Goal: Use online tool/utility: Utilize a website feature to perform a specific function

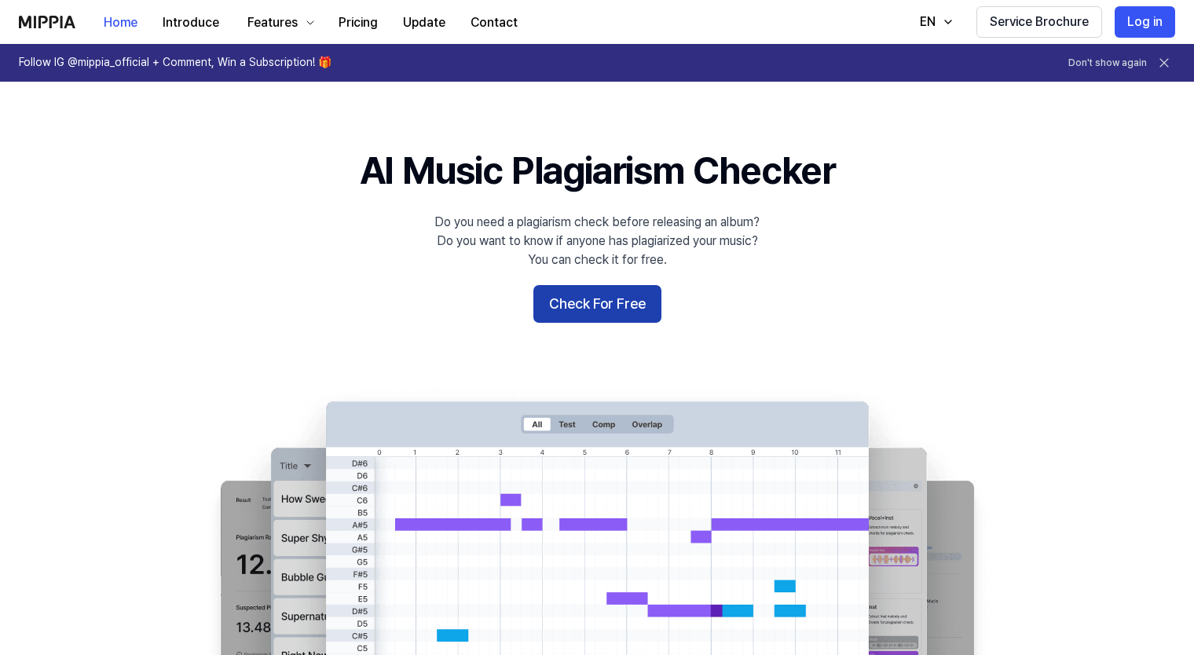
click at [610, 302] on button "Check For Free" at bounding box center [597, 304] width 128 height 38
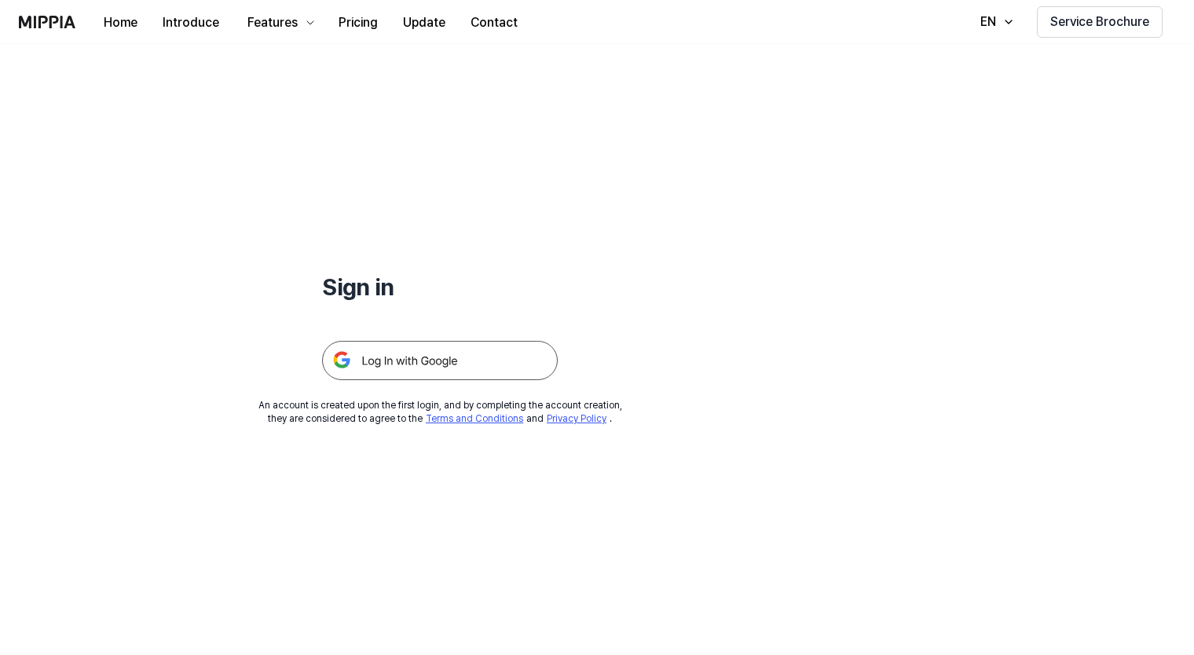
click at [423, 361] on img at bounding box center [440, 360] width 236 height 39
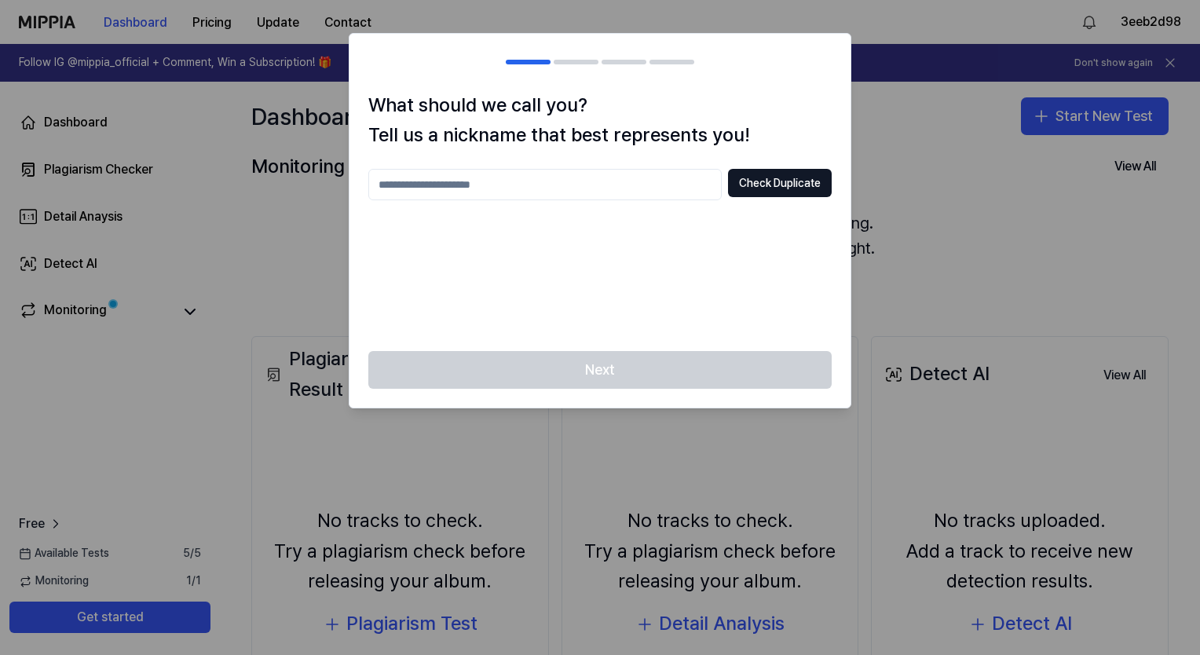
click at [442, 181] on input "text" at bounding box center [544, 184] width 353 height 31
type input "********"
click at [770, 180] on button "Check Duplicate" at bounding box center [780, 183] width 104 height 28
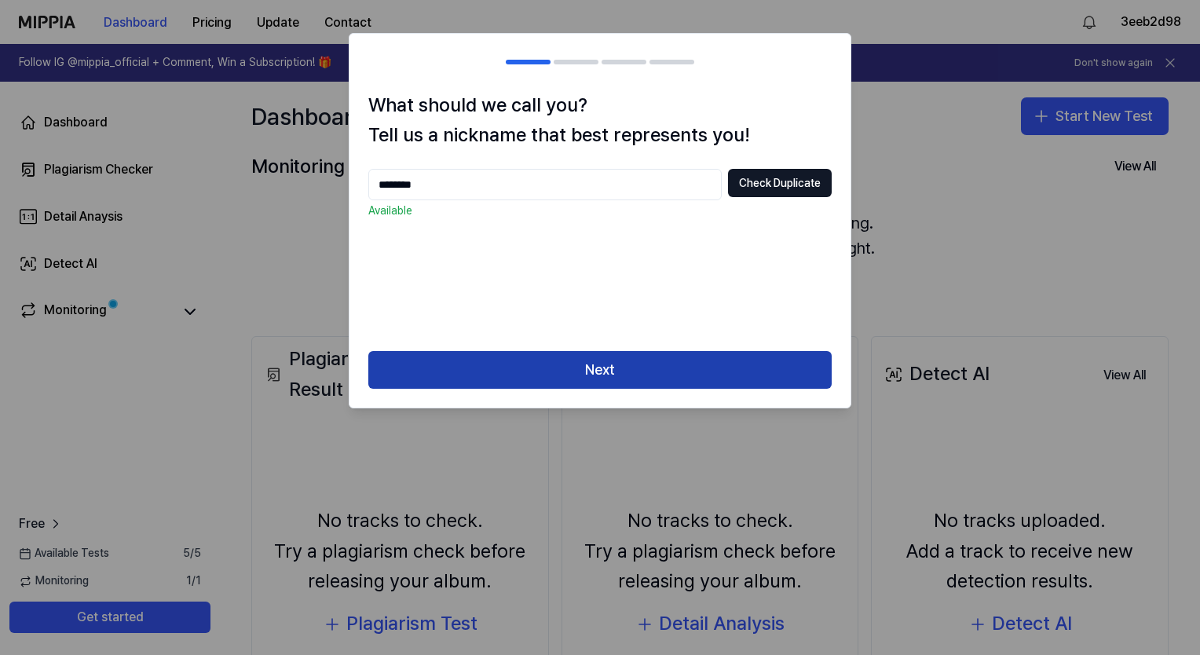
click at [622, 368] on button "Next" at bounding box center [599, 370] width 463 height 38
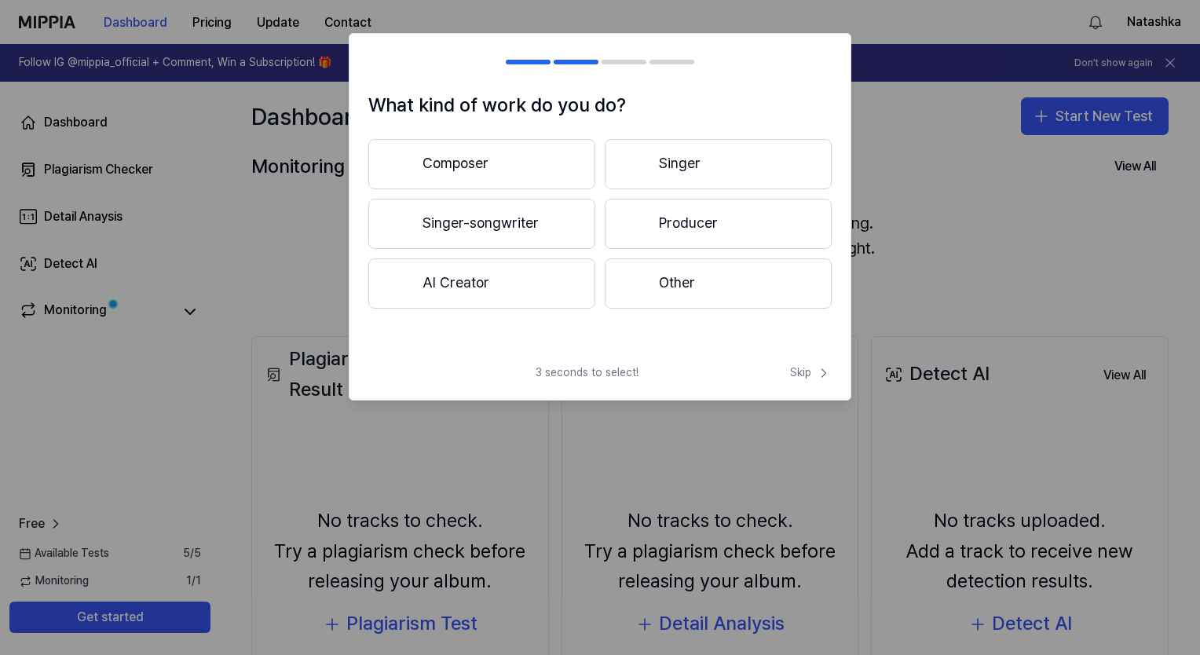
click at [482, 218] on button "Singer-songwriter" at bounding box center [481, 224] width 227 height 50
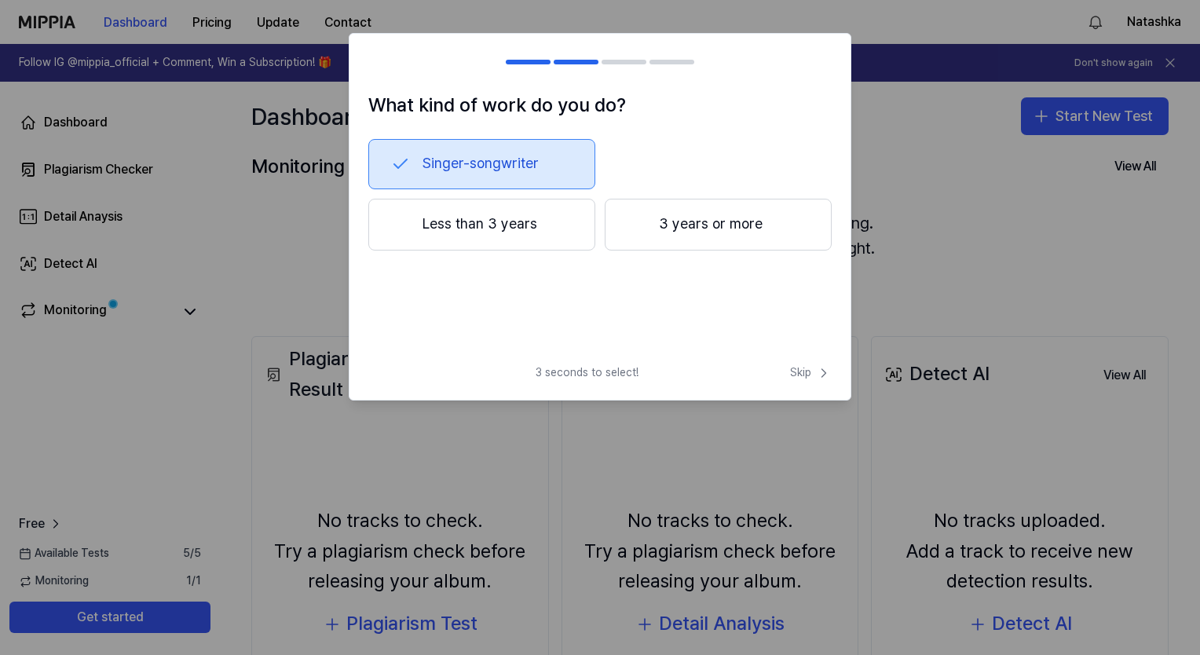
click at [711, 228] on button "3 years or more" at bounding box center [718, 225] width 227 height 52
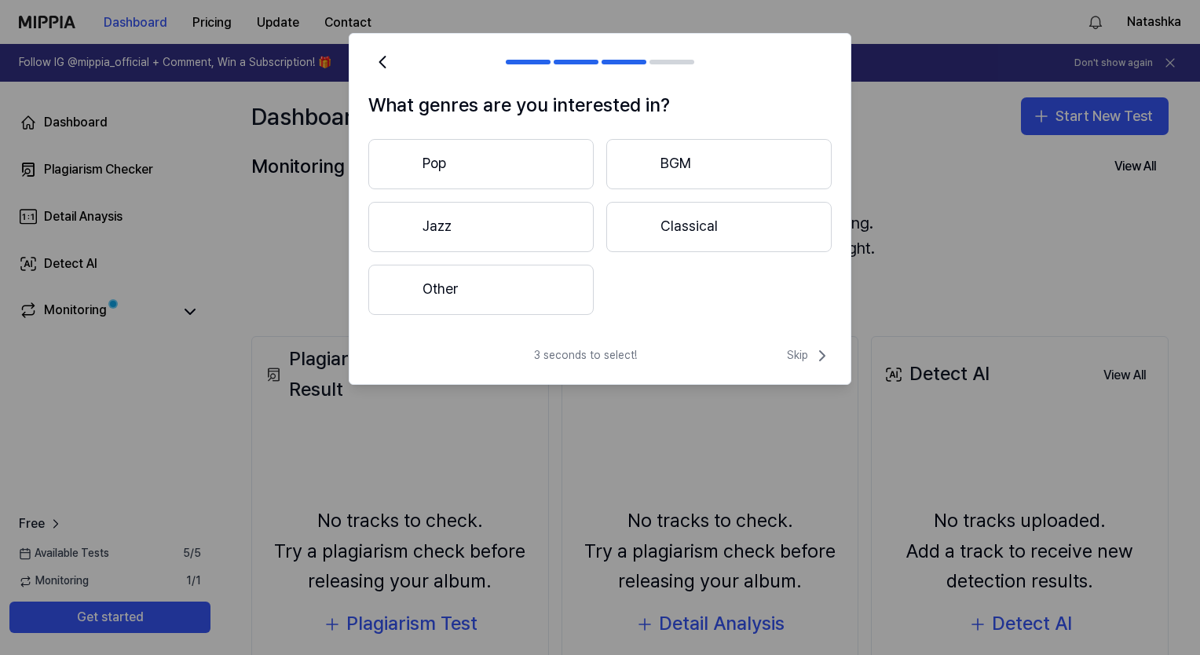
click at [467, 221] on button "Jazz" at bounding box center [480, 227] width 225 height 50
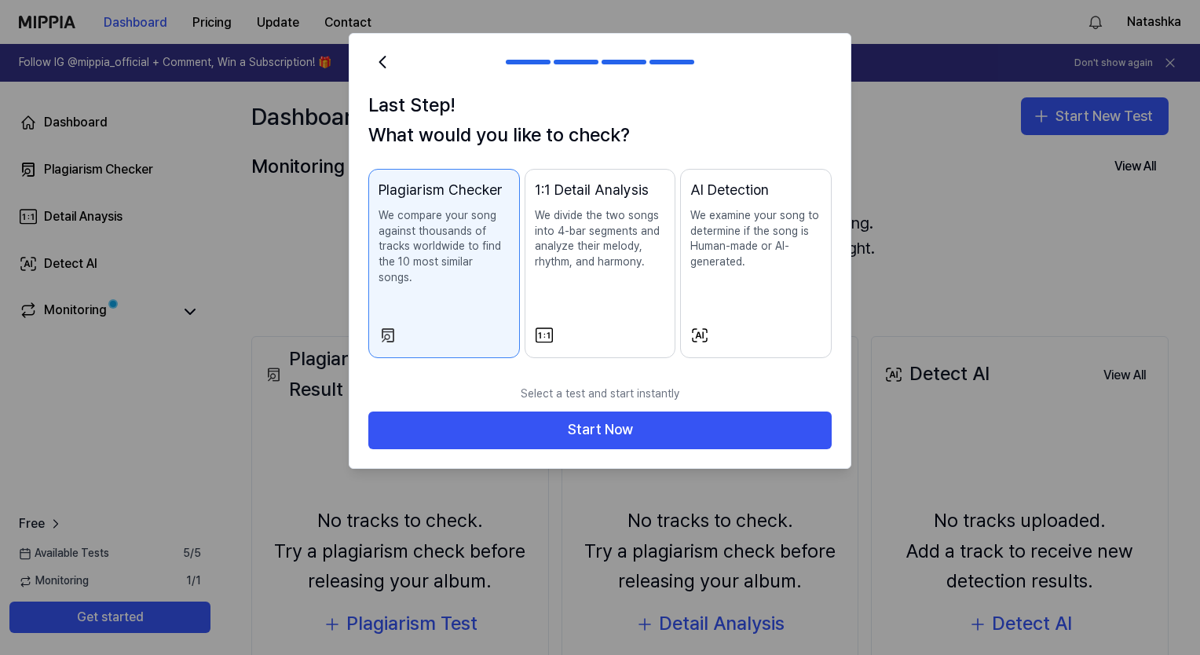
click at [745, 301] on button "AI Detection We examine your song to determine if the song is Human-made or AI-…" at bounding box center [756, 263] width 152 height 189
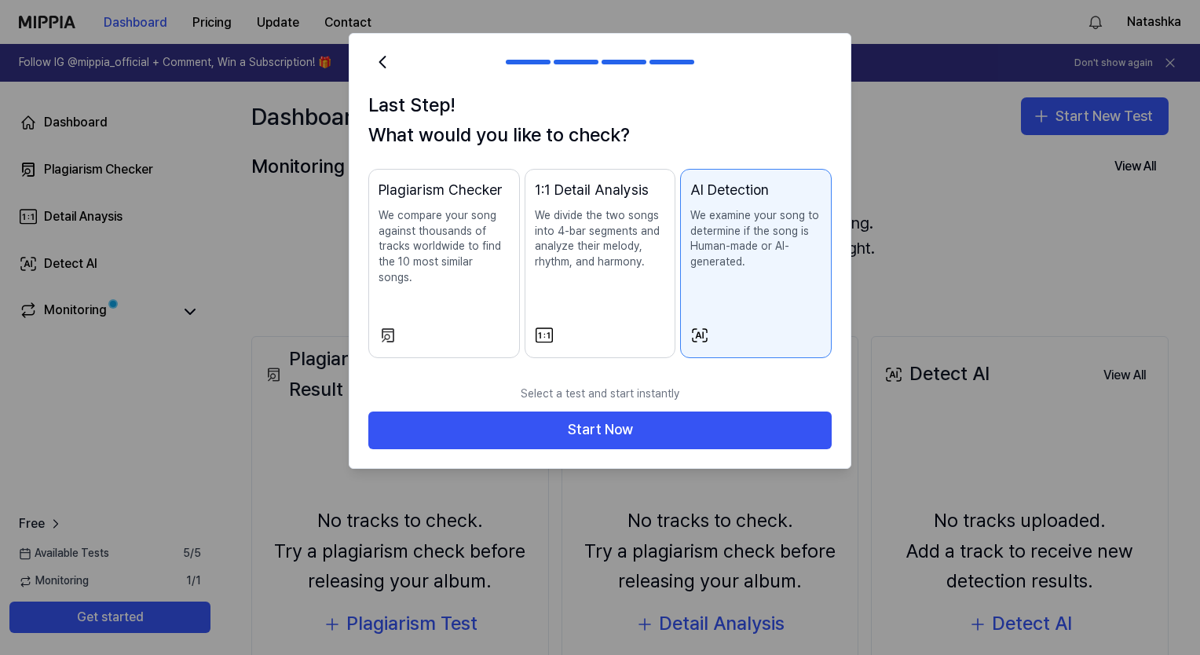
click at [466, 264] on p "We compare your song against thousands of tracks worldwide to find the 10 most …" at bounding box center [444, 246] width 131 height 77
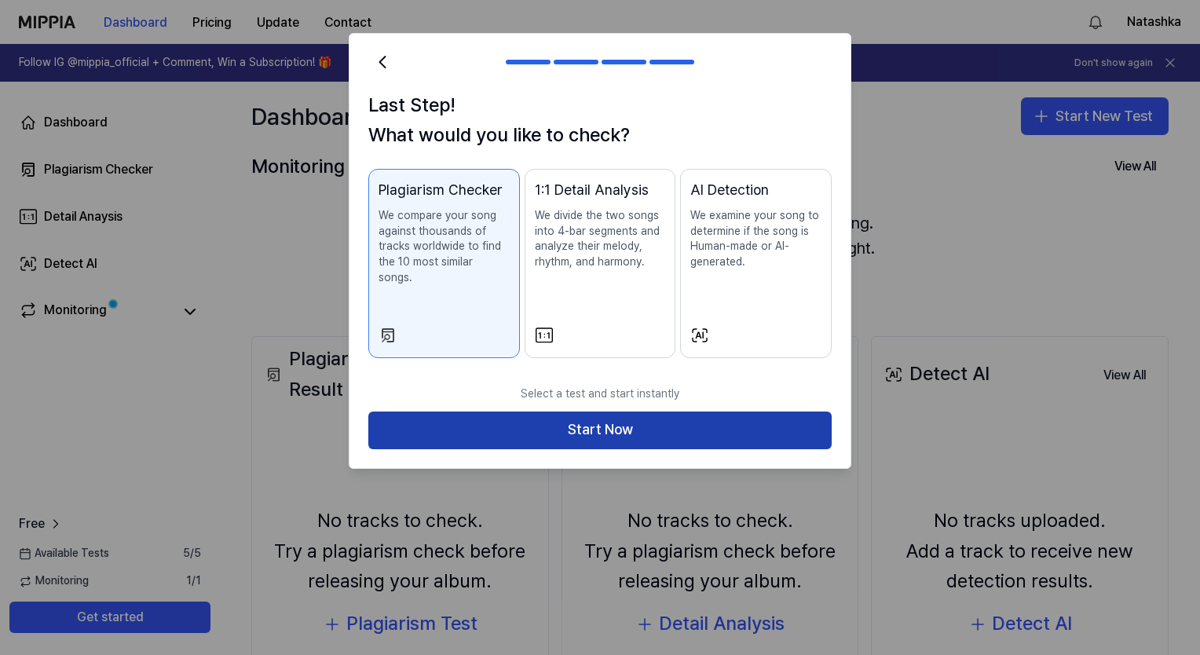
click at [584, 418] on button "Start Now" at bounding box center [599, 431] width 463 height 38
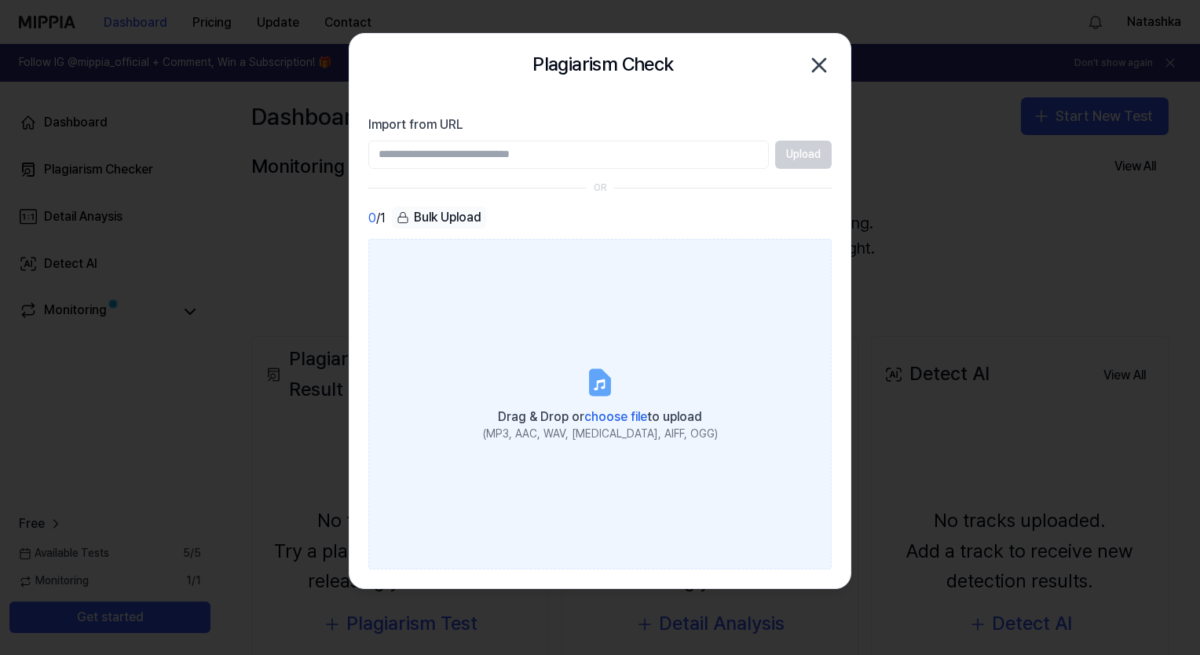
click at [597, 385] on icon at bounding box center [599, 384] width 11 height 11
click at [0, 0] on input "Drag & Drop or choose file to upload (MP3, AAC, WAV, [MEDICAL_DATA], AIFF, OGG)" at bounding box center [0, 0] width 0 height 0
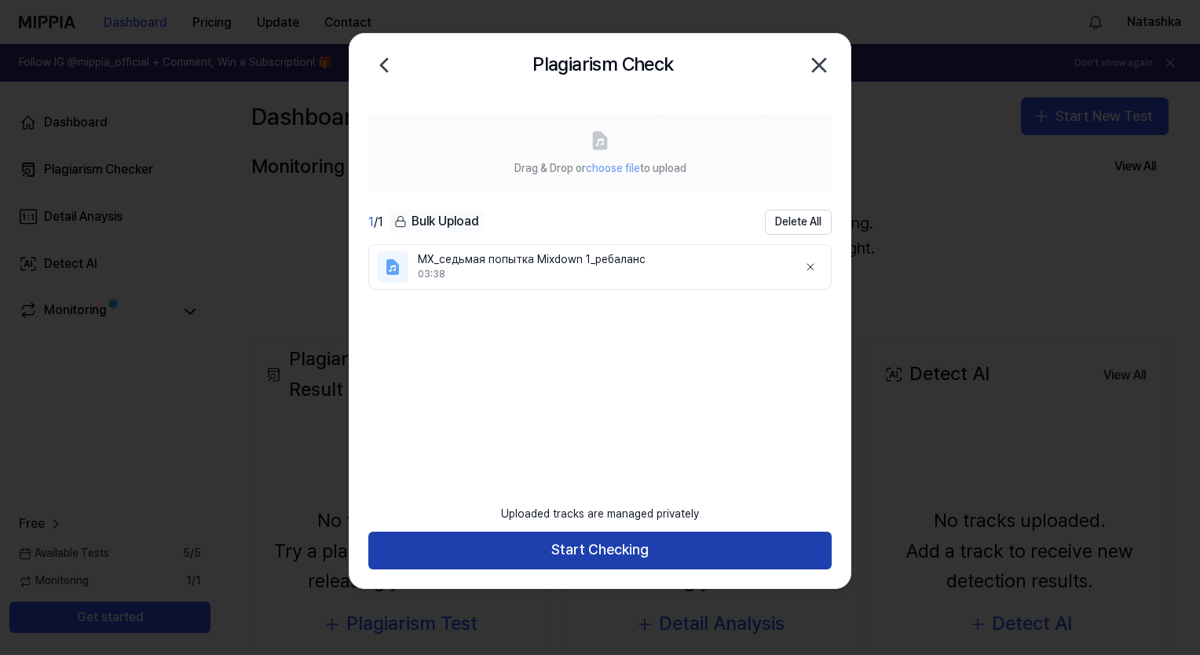
click at [623, 554] on button "Start Checking" at bounding box center [599, 551] width 463 height 38
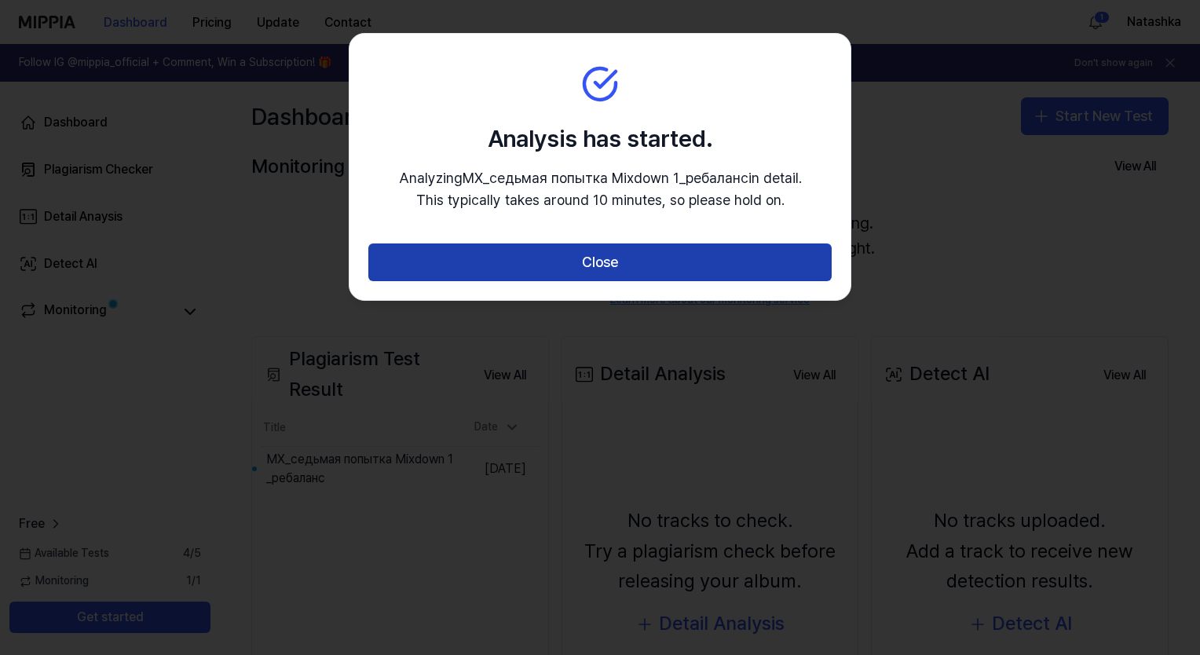
click at [603, 260] on button "Close" at bounding box center [599, 263] width 463 height 38
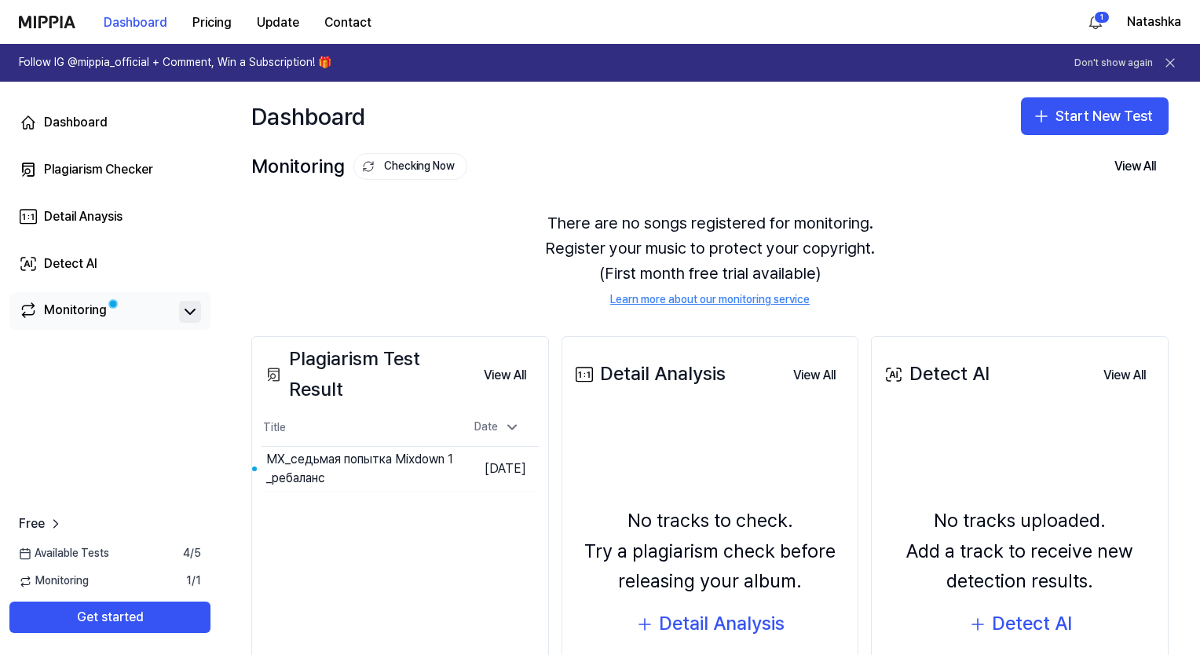
click at [189, 316] on icon at bounding box center [190, 311] width 19 height 19
click at [189, 315] on icon at bounding box center [190, 311] width 19 height 19
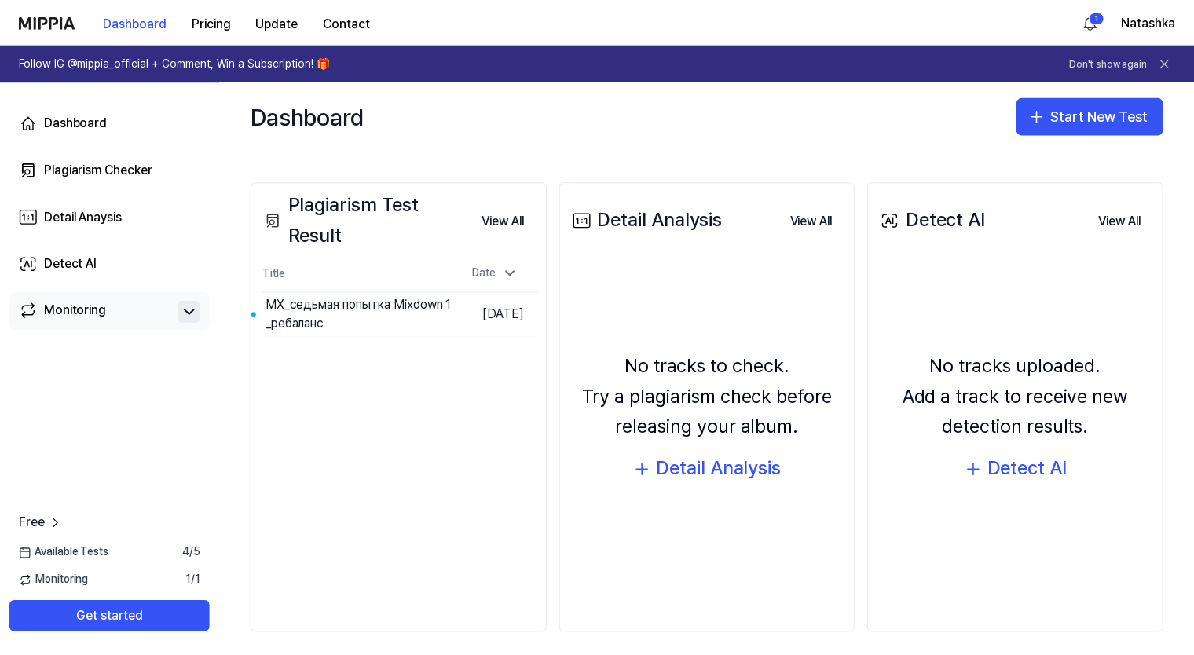
scroll to position [163, 0]
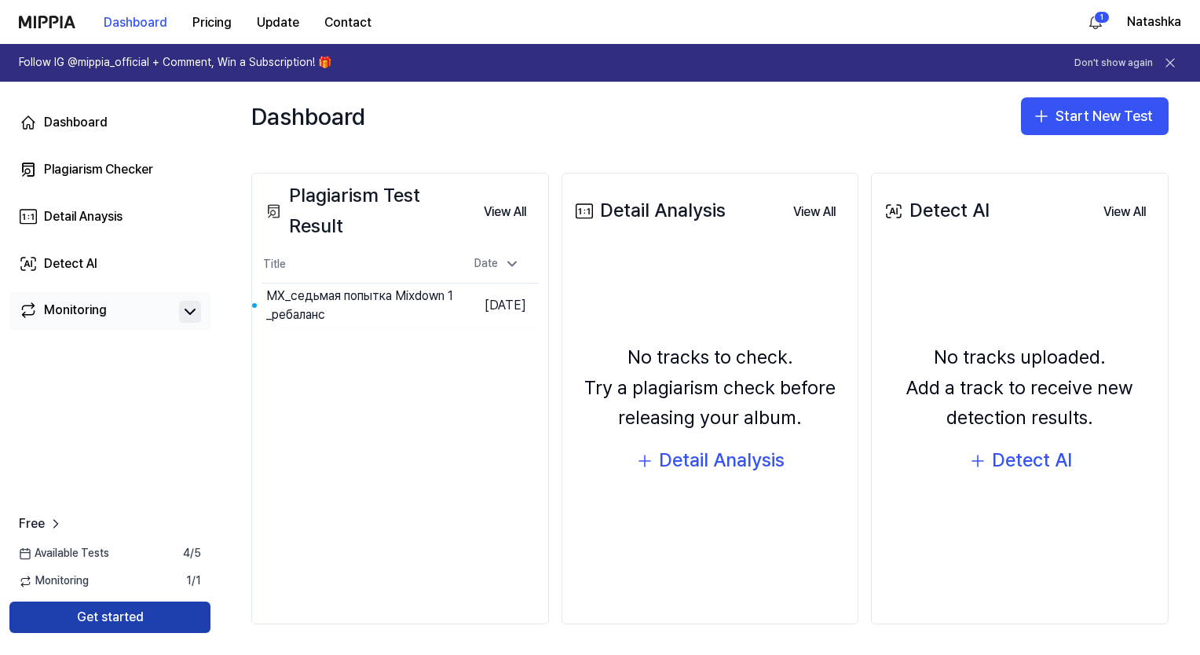
click at [119, 614] on button "Get started" at bounding box center [109, 617] width 201 height 31
click at [110, 619] on button "Get started" at bounding box center [109, 617] width 201 height 31
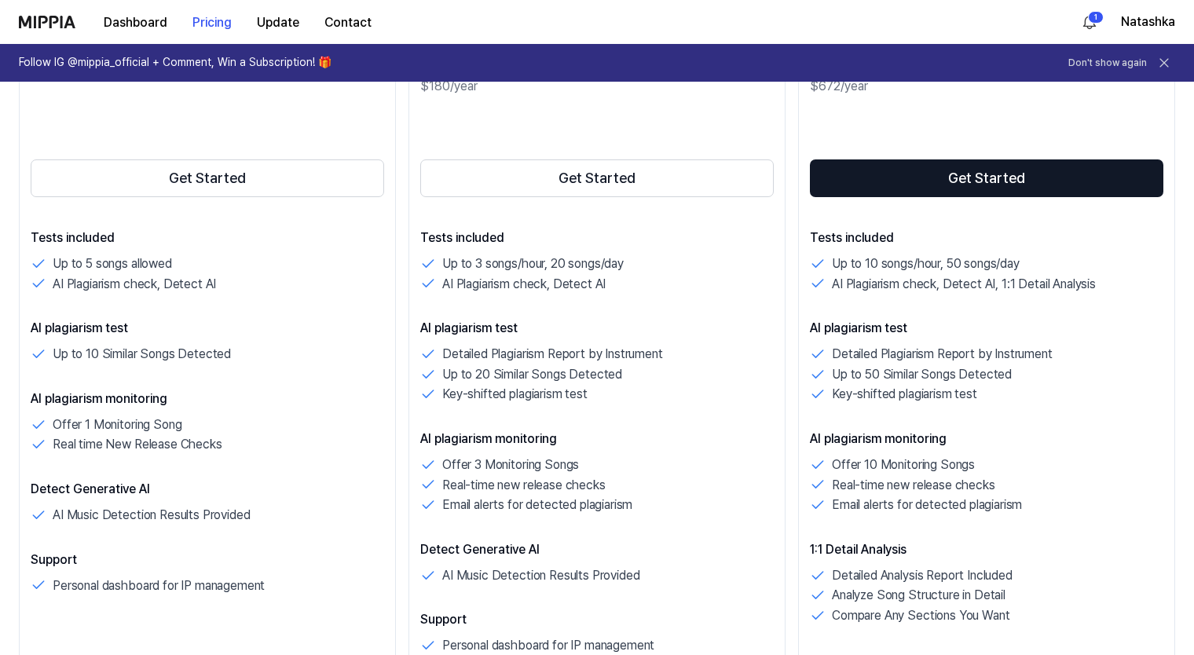
scroll to position [79, 0]
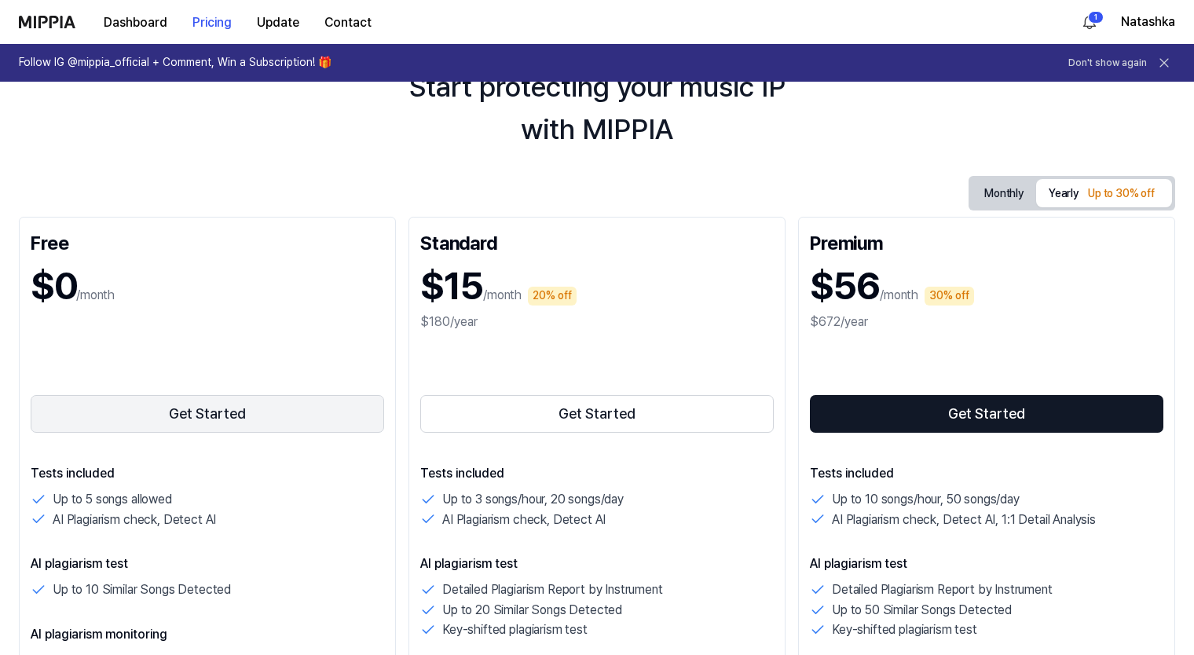
click at [192, 416] on button "Get Started" at bounding box center [207, 414] width 353 height 38
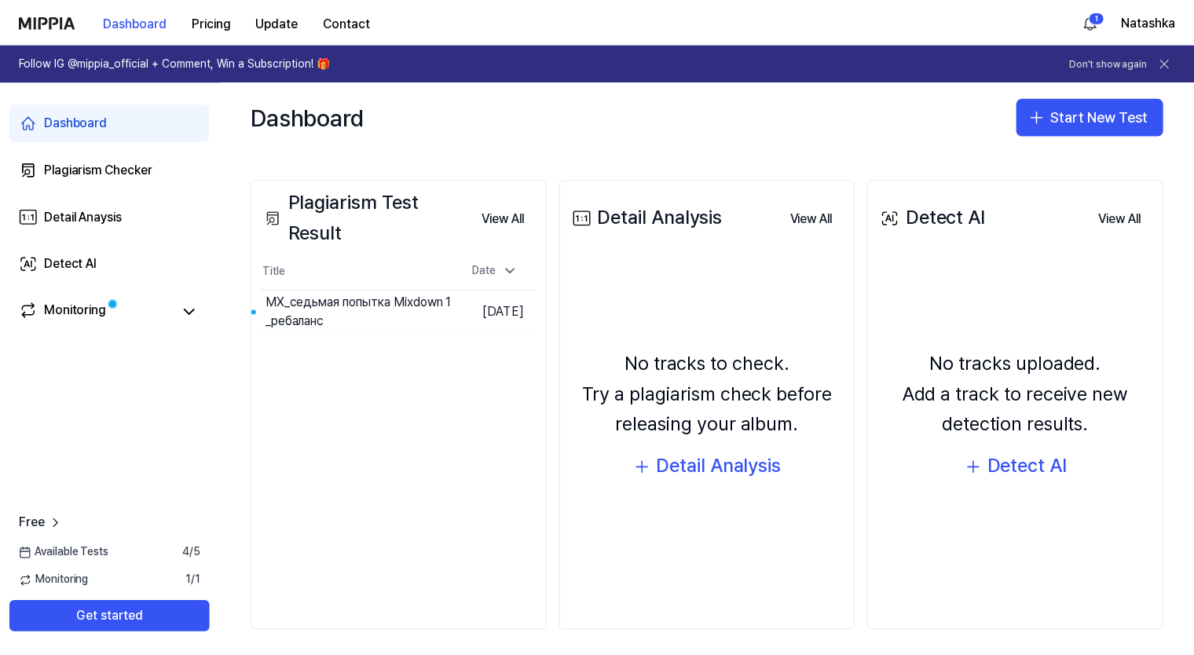
scroll to position [163, 0]
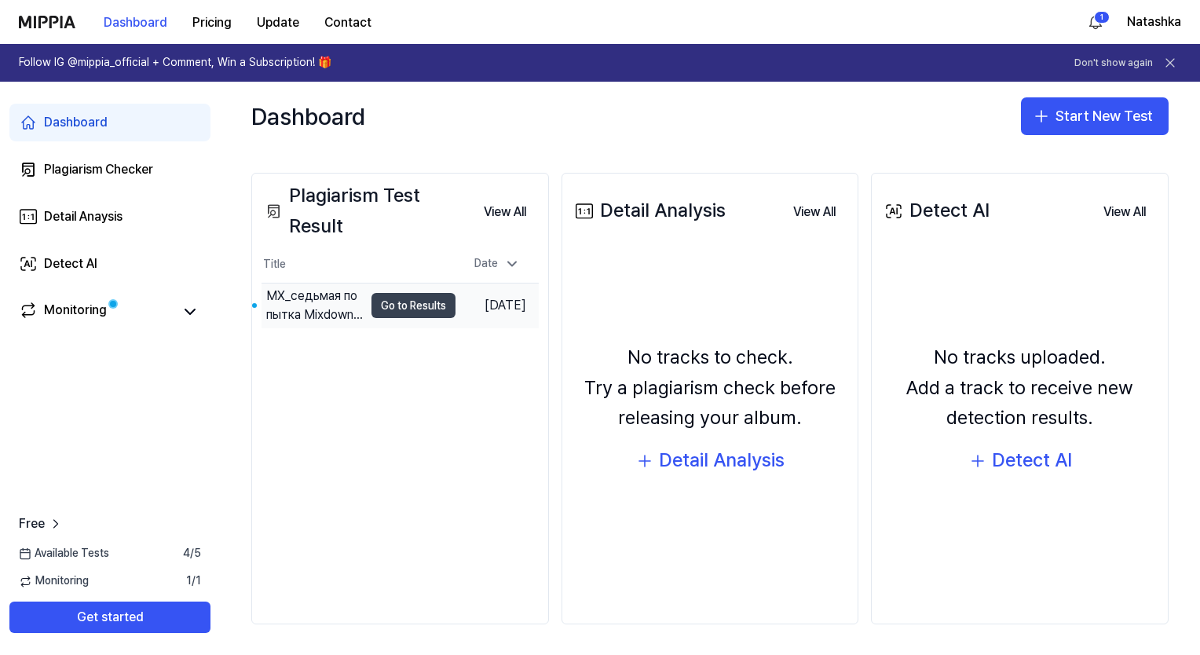
click at [405, 303] on button "Go to Results" at bounding box center [414, 305] width 84 height 25
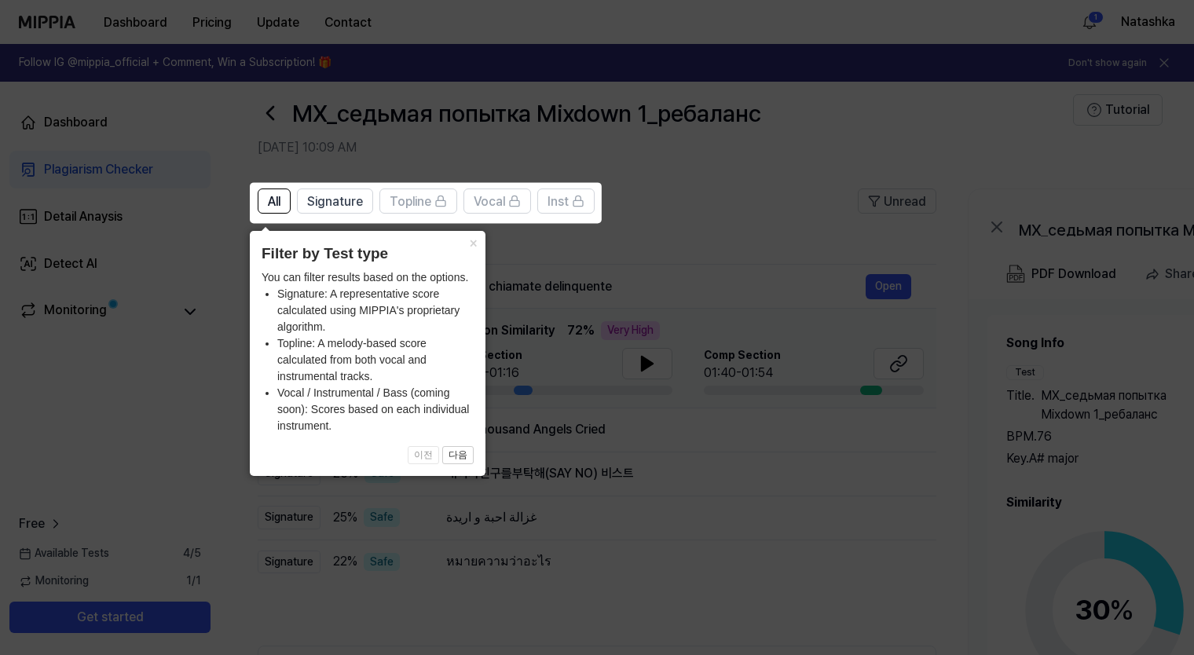
scroll to position [16, 0]
click at [332, 200] on span "Signature" at bounding box center [335, 204] width 56 height 19
click at [271, 200] on span "All" at bounding box center [274, 204] width 13 height 19
click at [471, 240] on button "×" at bounding box center [472, 242] width 25 height 22
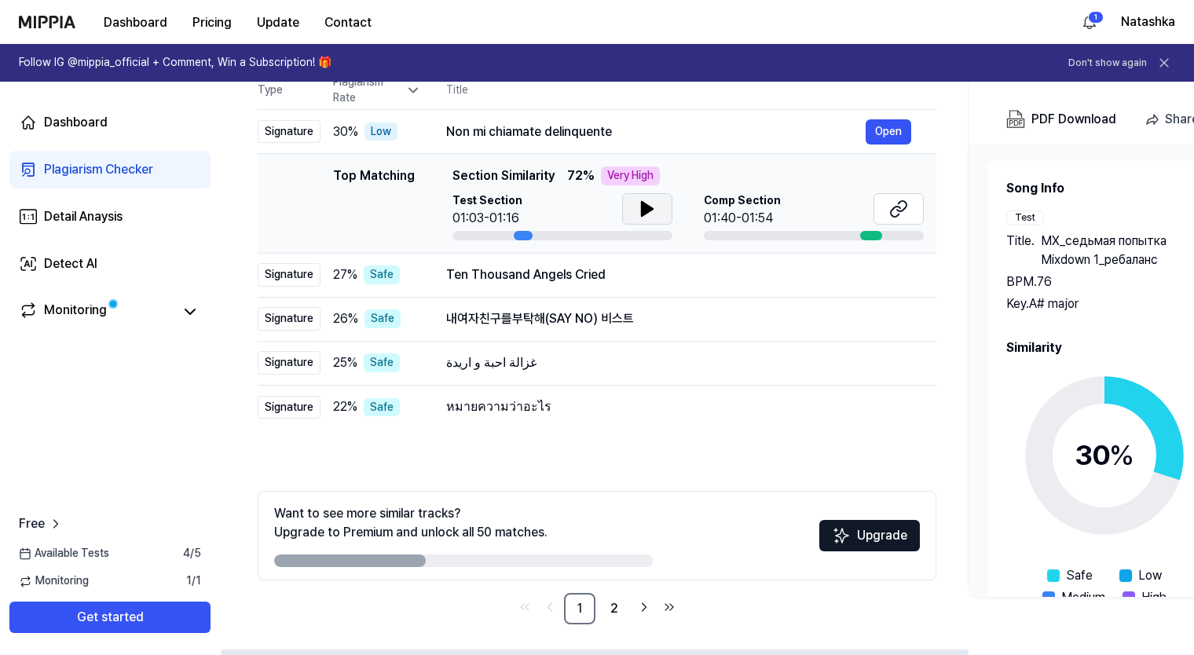
click at [646, 207] on icon at bounding box center [647, 209] width 11 height 14
click at [649, 207] on icon at bounding box center [650, 209] width 3 height 13
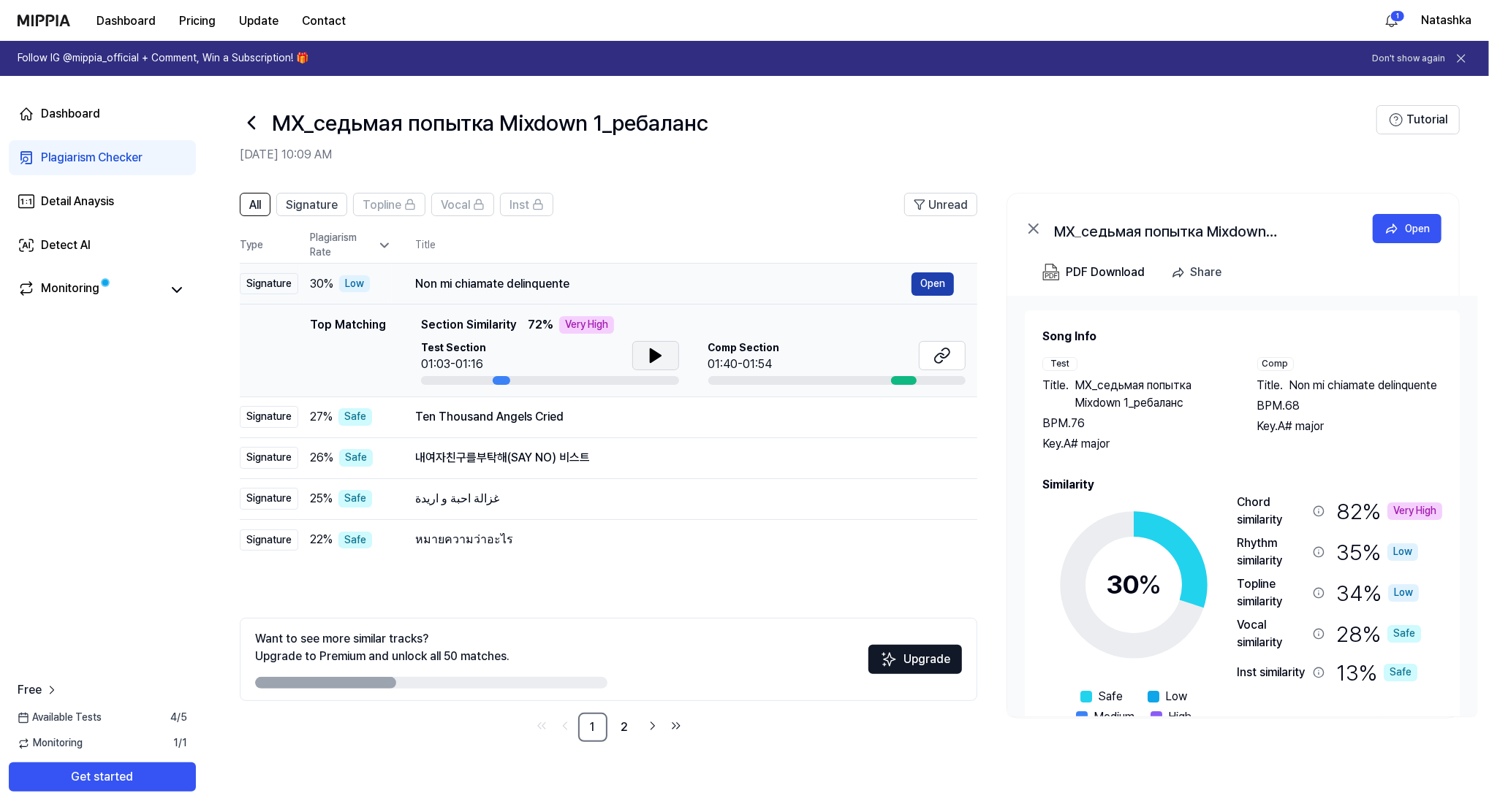
click at [935, 285] on button "Open" at bounding box center [933, 284] width 43 height 23
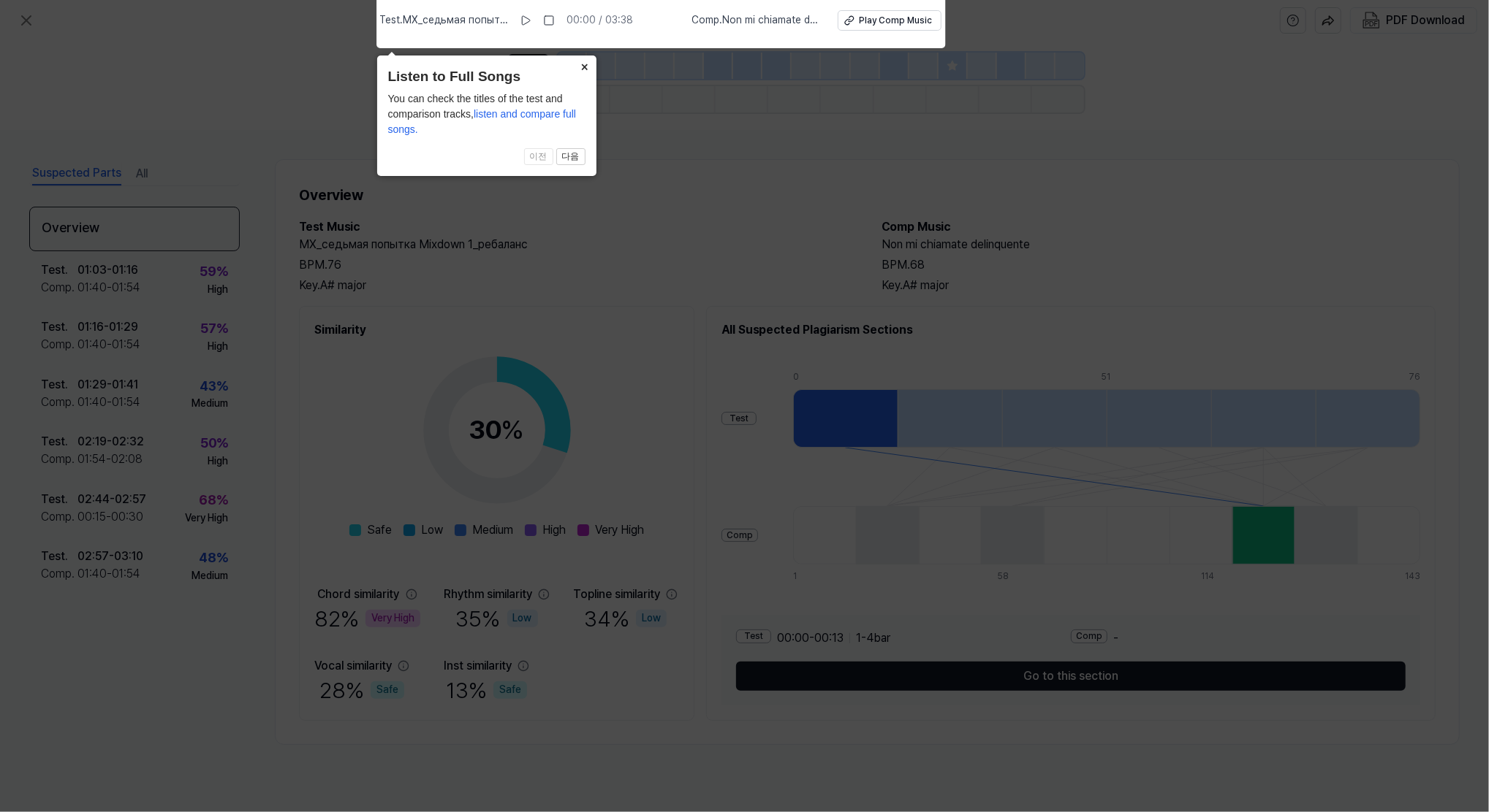
click at [584, 67] on button "×" at bounding box center [584, 66] width 23 height 20
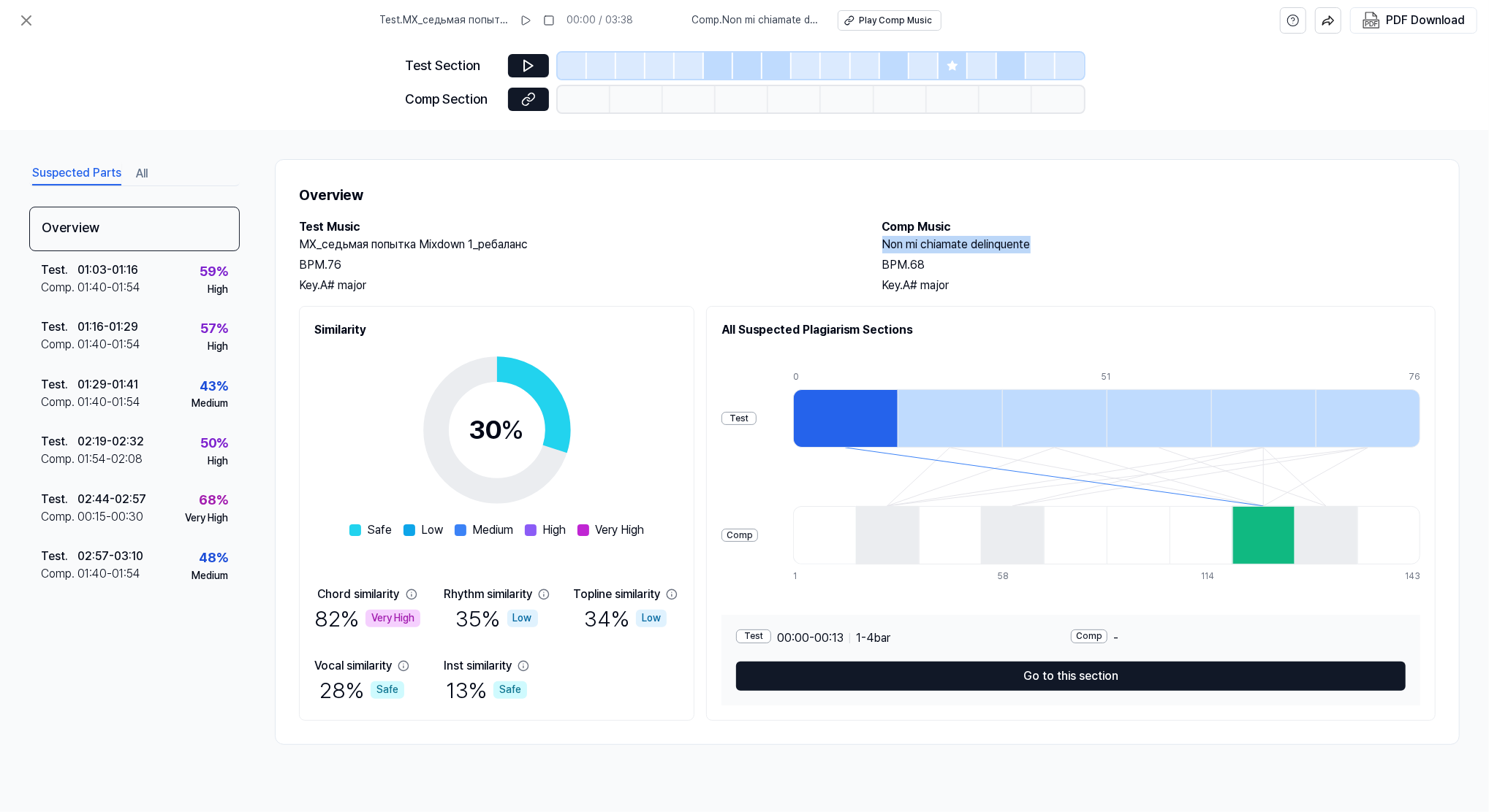
drag, startPoint x: 1021, startPoint y: 248, endPoint x: 867, endPoint y: 244, distance: 154.1
click at [867, 244] on div "Test Music МХ_седьмая попытка Mixdown 1_ребаланс BPM. 76 Key. A# major Comp Mus…" at bounding box center [866, 257] width 1136 height 76
drag, startPoint x: 867, startPoint y: 244, endPoint x: 985, endPoint y: 245, distance: 118.0
copy h2 "Non mi chiamate delinquente"
click at [525, 100] on icon at bounding box center [529, 100] width 15 height 15
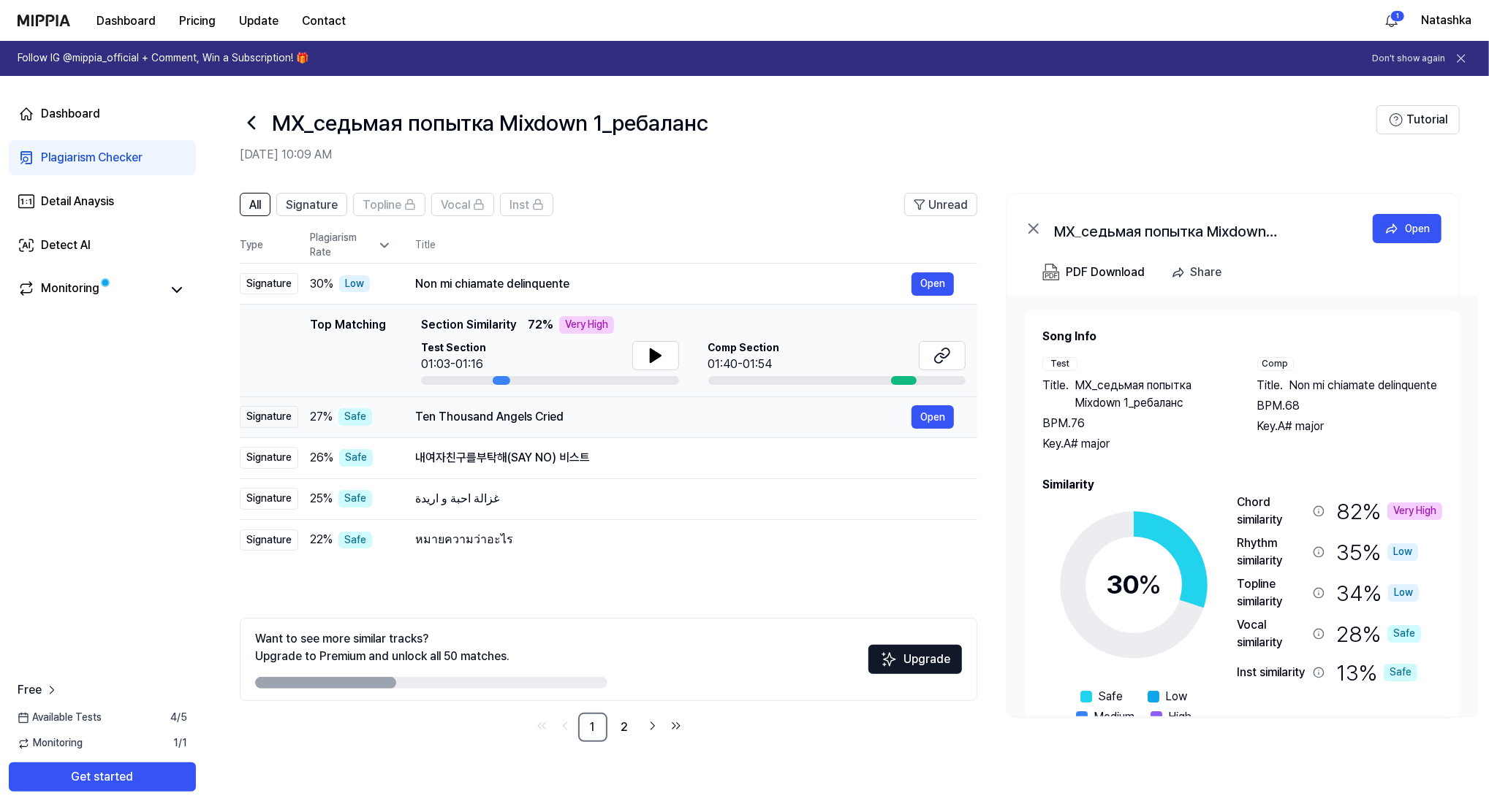
drag, startPoint x: 570, startPoint y: 417, endPoint x: 424, endPoint y: 415, distance: 146.0
click at [424, 415] on div "Ten Thousand Angels Cried" at bounding box center [663, 417] width 496 height 18
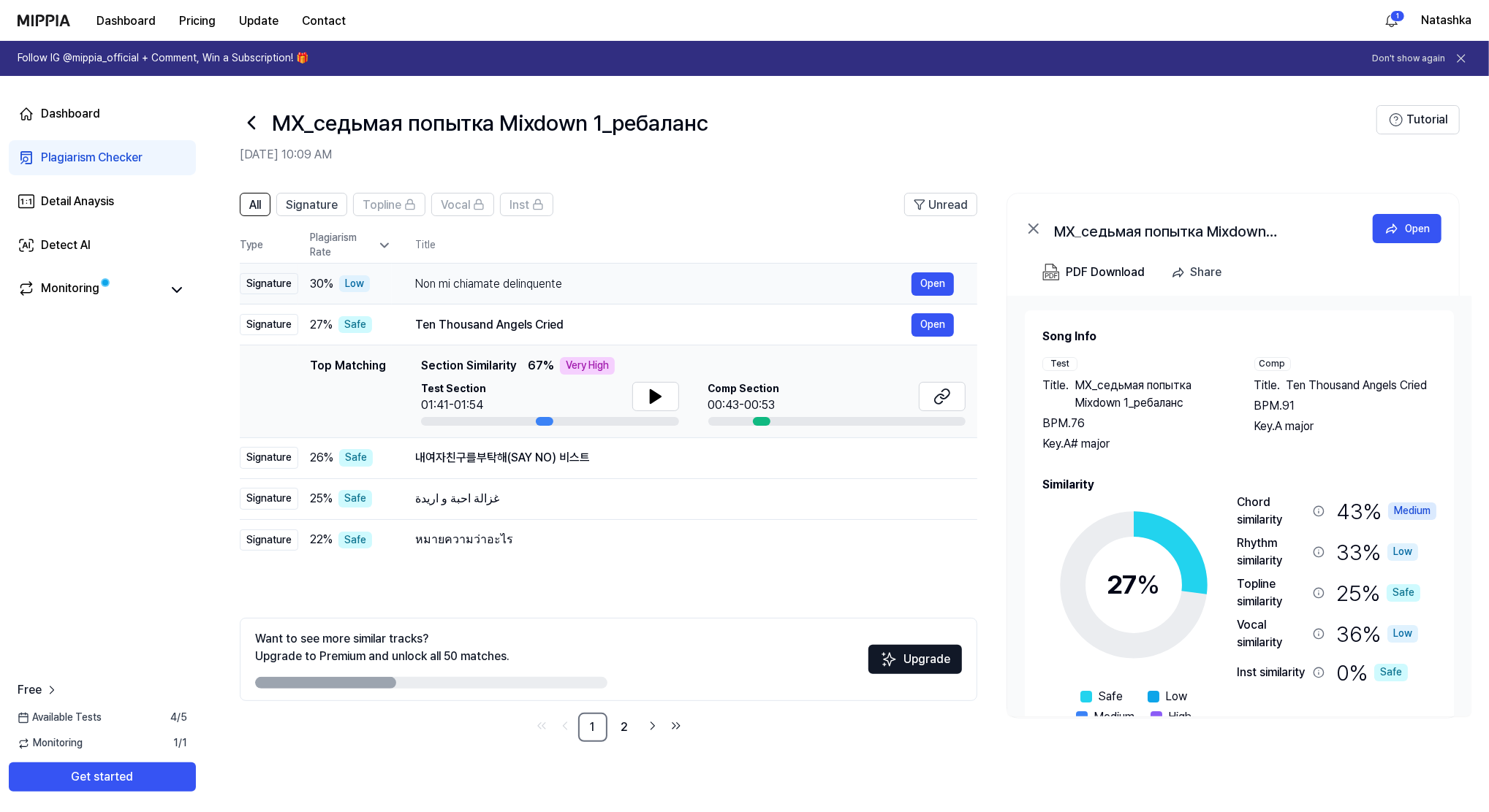
click at [695, 281] on div "Non mi chiamate delinquente" at bounding box center [663, 284] width 496 height 18
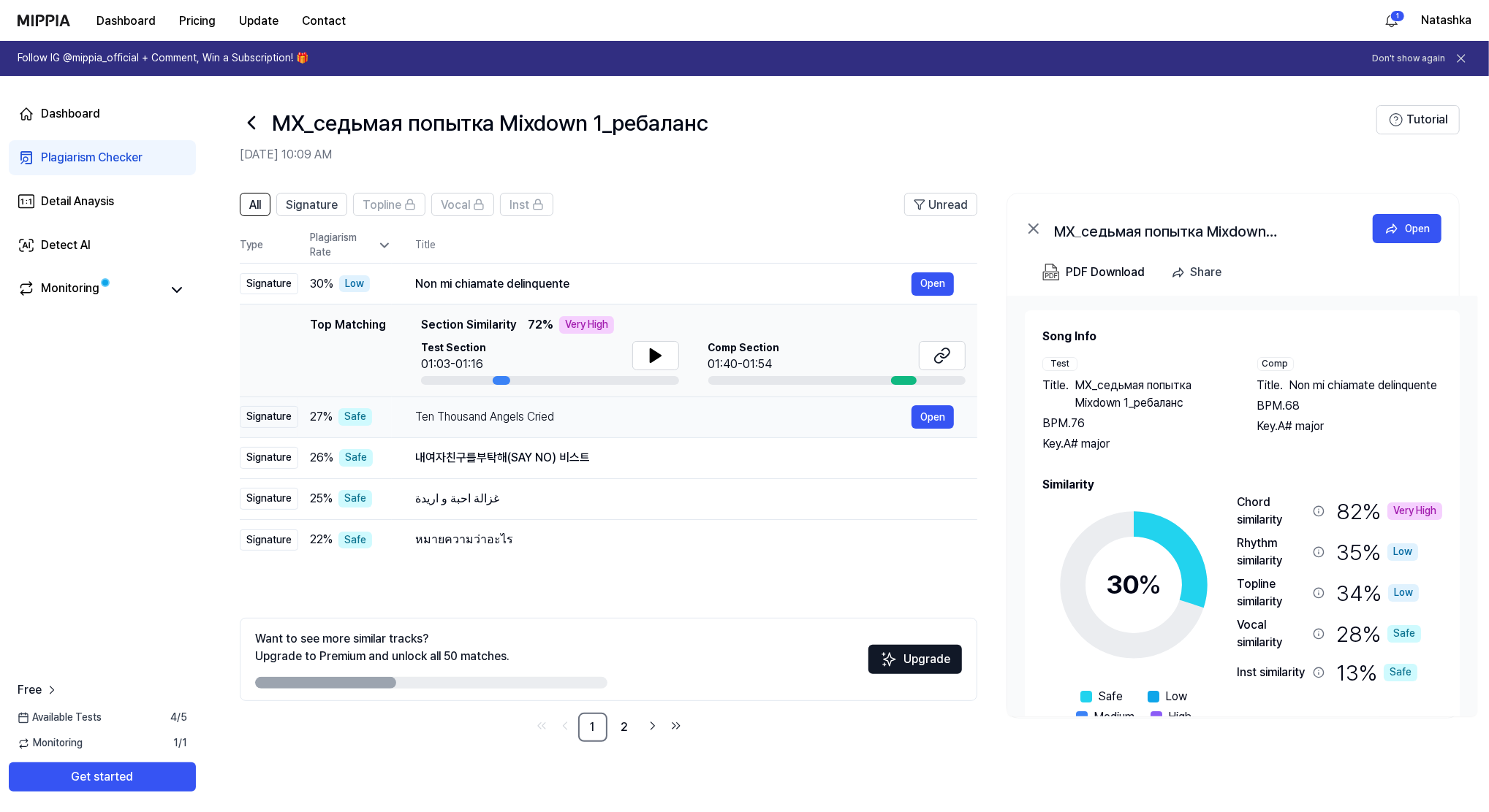
click at [850, 411] on div "Ten Thousand Angels Cried" at bounding box center [663, 417] width 496 height 18
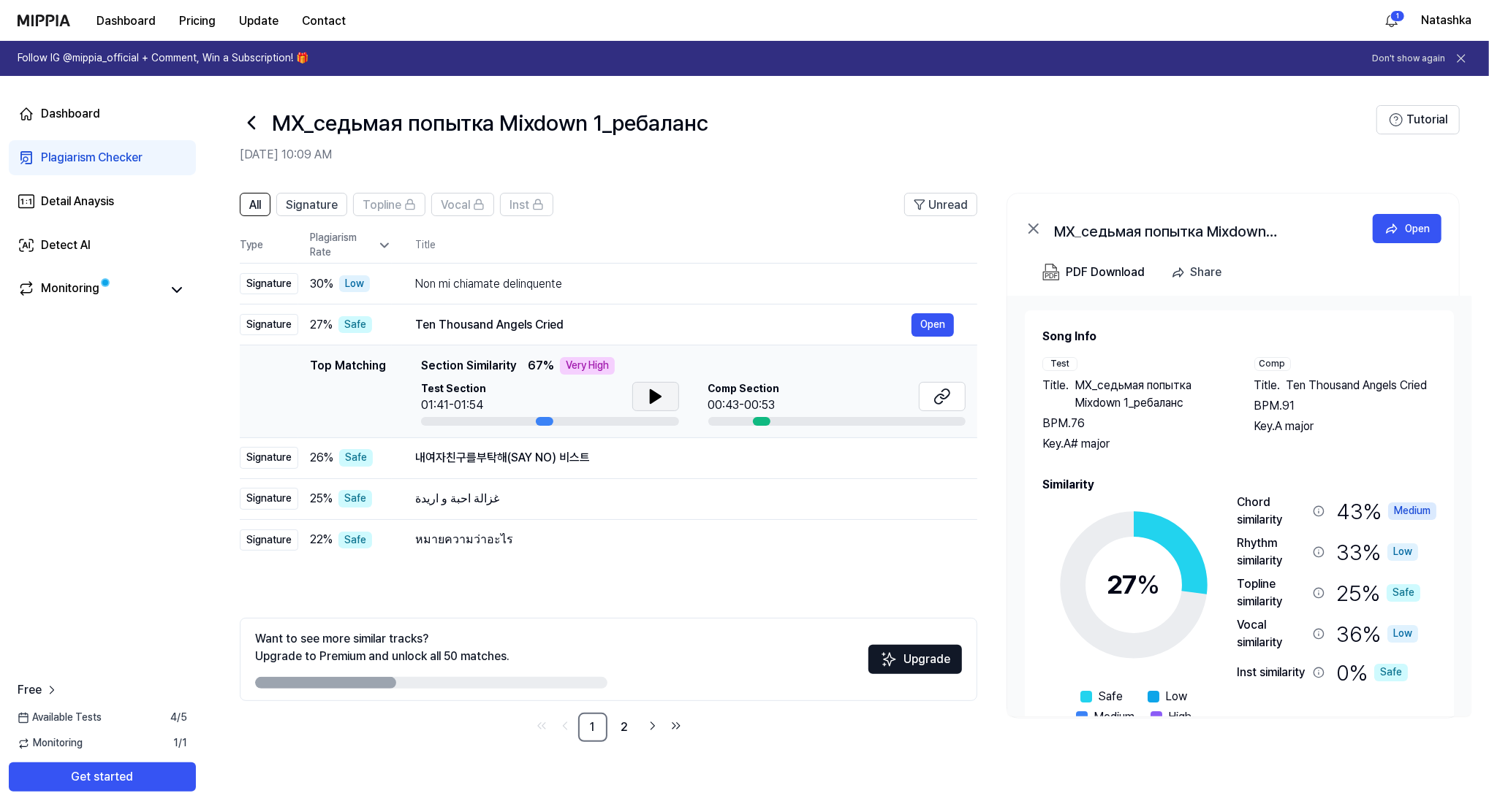
click at [651, 394] on icon at bounding box center [654, 396] width 10 height 13
click at [649, 393] on icon at bounding box center [655, 396] width 18 height 18
drag, startPoint x: 562, startPoint y: 324, endPoint x: 423, endPoint y: 322, distance: 139.0
click at [423, 322] on div "Ten Thousand Angels Cried" at bounding box center [663, 325] width 496 height 18
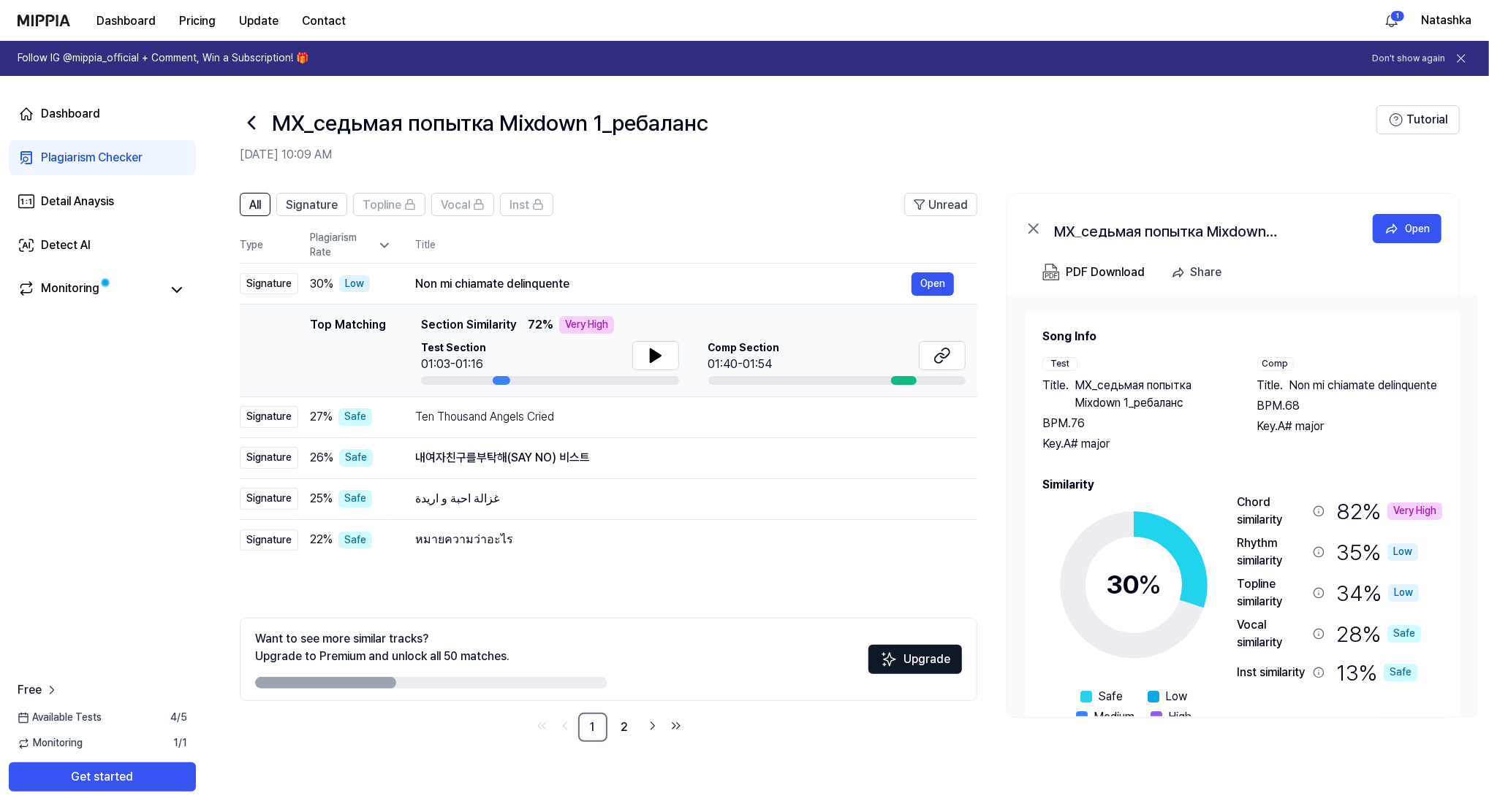
drag, startPoint x: 420, startPoint y: 323, endPoint x: 509, endPoint y: 326, distance: 89.1
click at [509, 326] on span "Section Similarity" at bounding box center [468, 325] width 95 height 18
drag, startPoint x: 558, startPoint y: 417, endPoint x: 455, endPoint y: 418, distance: 103.0
click at [455, 418] on div "Ten Thousand Angels Cried" at bounding box center [663, 417] width 496 height 18
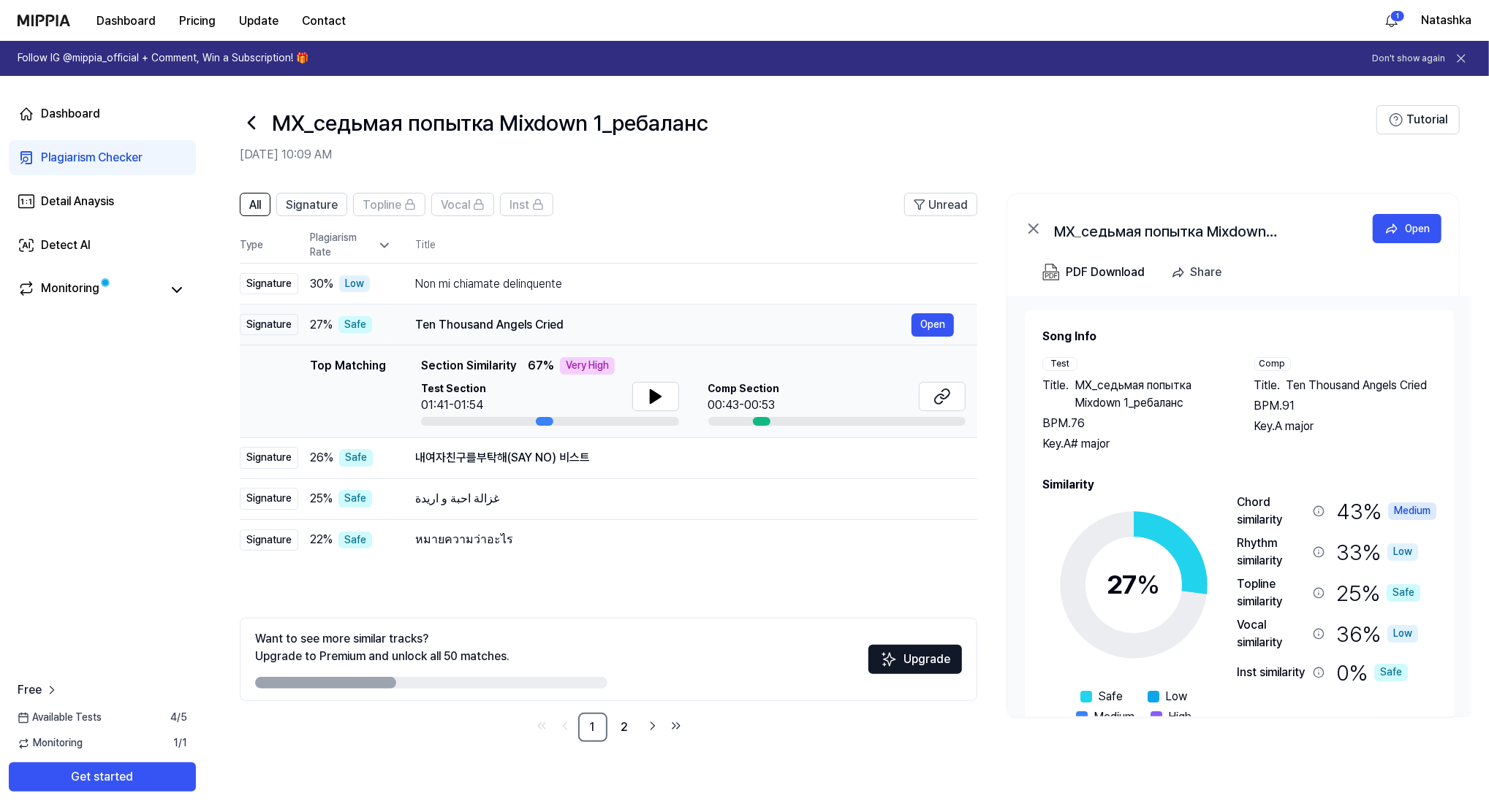
drag, startPoint x: 415, startPoint y: 320, endPoint x: 506, endPoint y: 320, distance: 91.0
click at [506, 320] on div "Ten Thousand Angels Cried" at bounding box center [663, 325] width 496 height 18
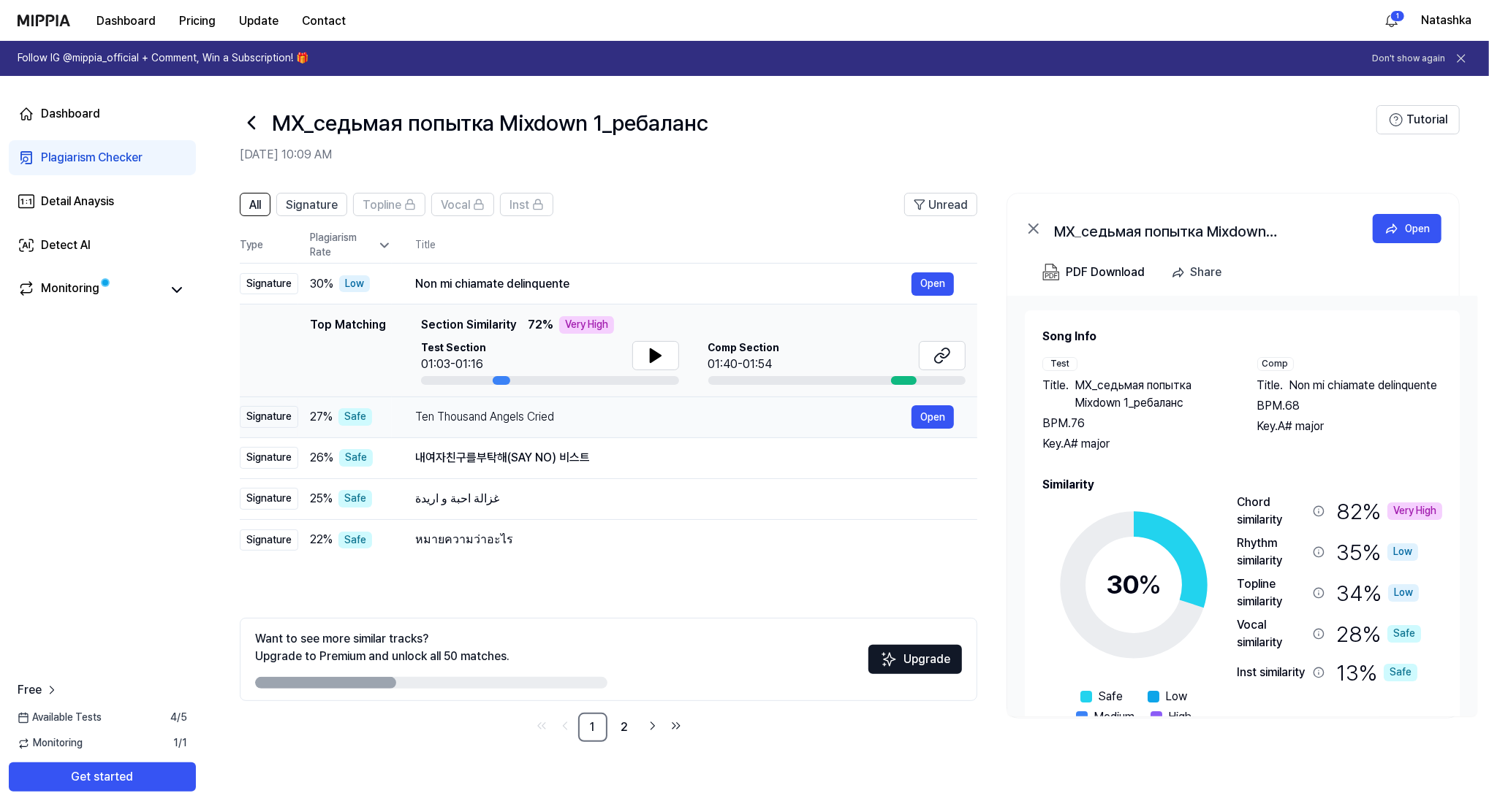
drag, startPoint x: 553, startPoint y: 417, endPoint x: 449, endPoint y: 417, distance: 104.0
click at [449, 417] on div "Ten Thousand Angels Cried" at bounding box center [663, 417] width 496 height 18
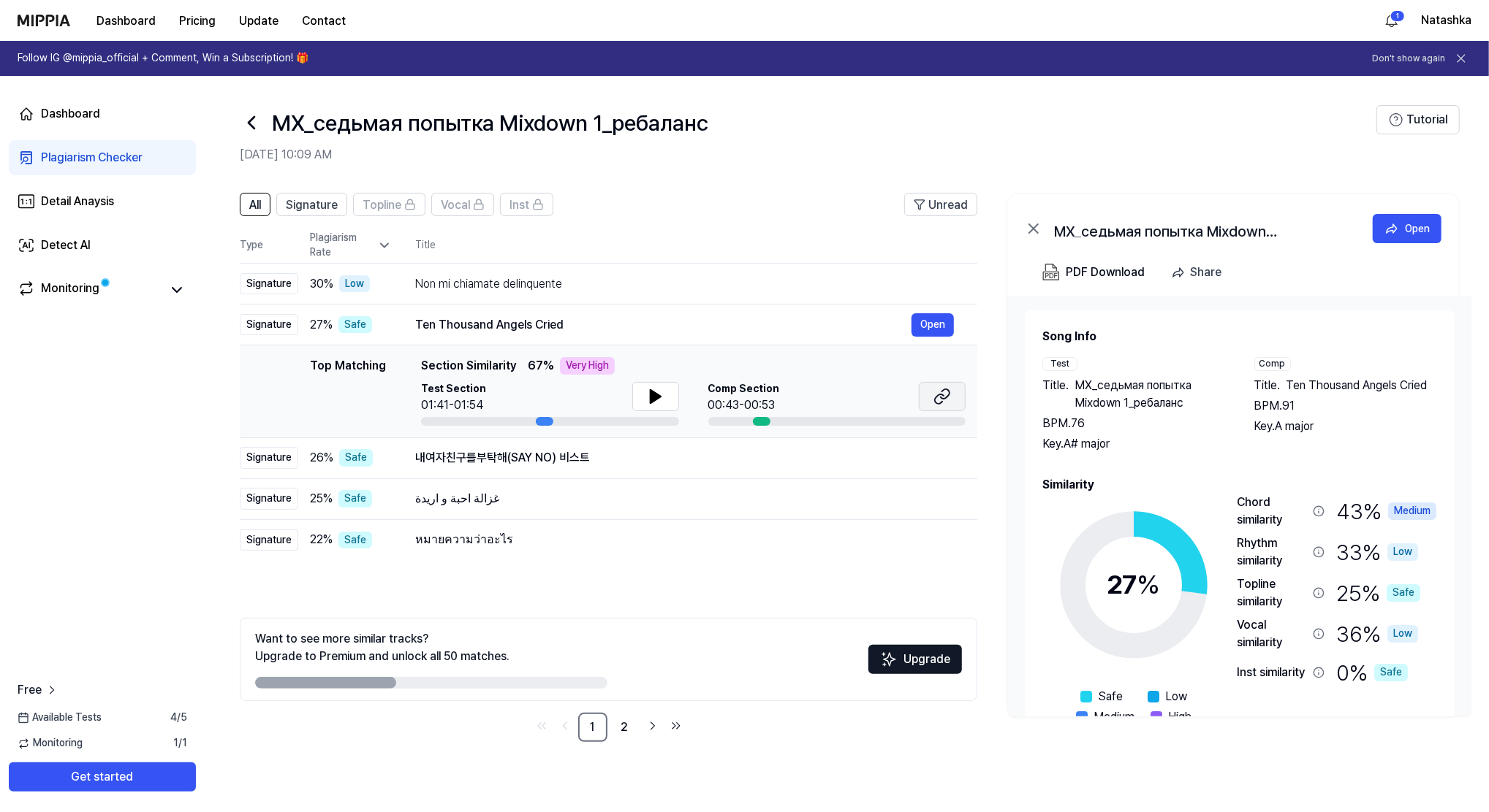
click at [939, 399] on icon at bounding box center [942, 396] width 18 height 18
click at [1116, 18] on html "Dashboard Pricing Update Contact 1 Natashka Follow IG @mippia_official + Commen…" at bounding box center [744, 406] width 1489 height 812
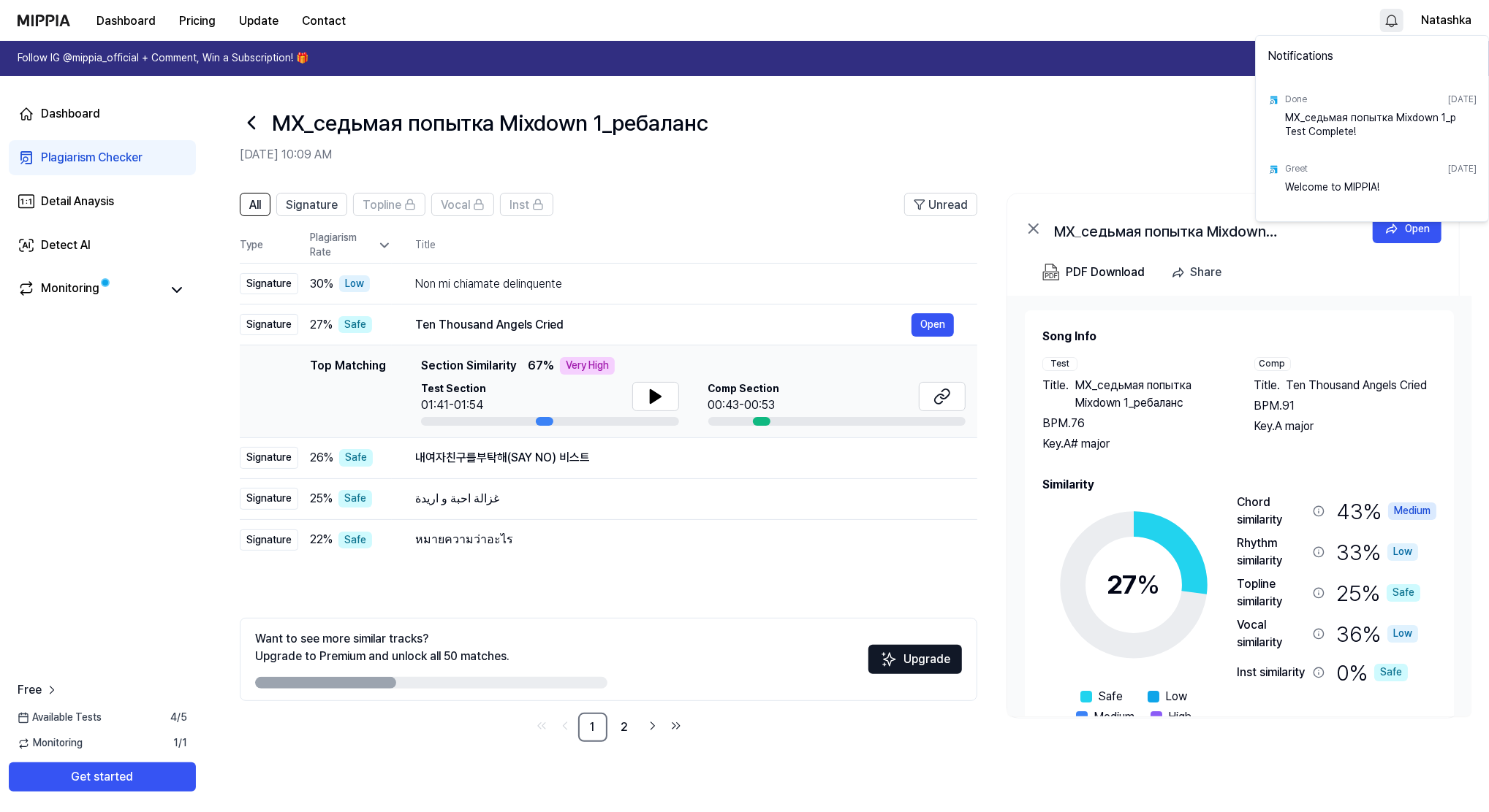
click at [1116, 35] on html "Dashboard Pricing Update Contact [PERSON_NAME] Follow IG @mippia_official + Com…" at bounding box center [744, 406] width 1489 height 812
